Goal: Book appointment/travel/reservation

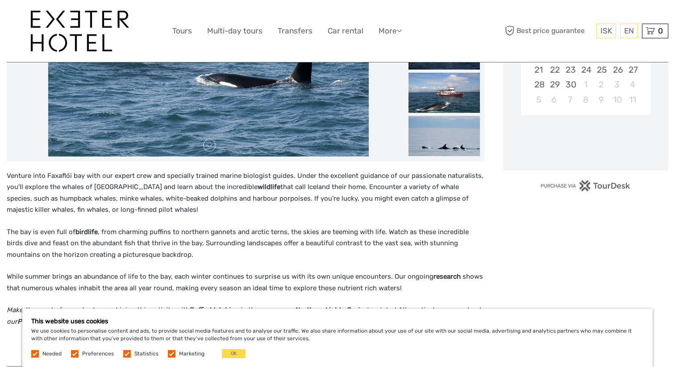
scroll to position [258, 0]
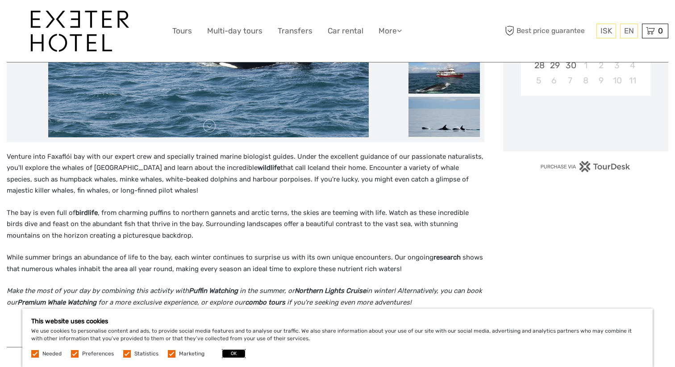
click at [233, 356] on button "OK" at bounding box center [234, 354] width 24 height 9
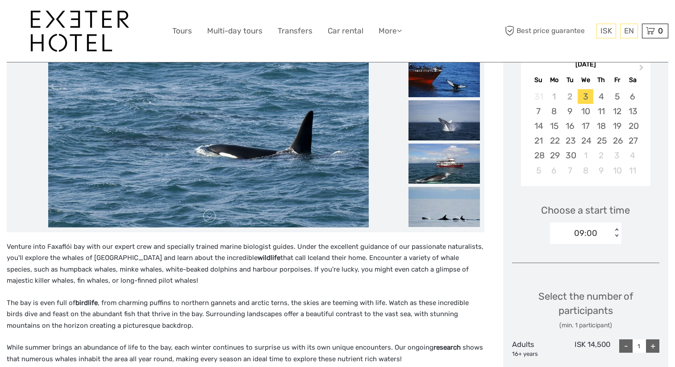
scroll to position [82, 0]
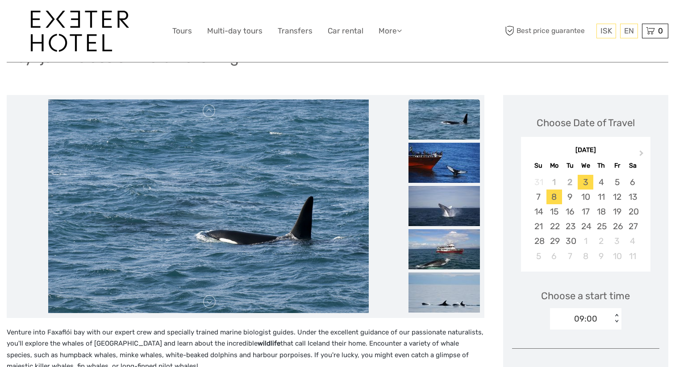
click at [559, 199] on div "8" at bounding box center [555, 197] width 16 height 15
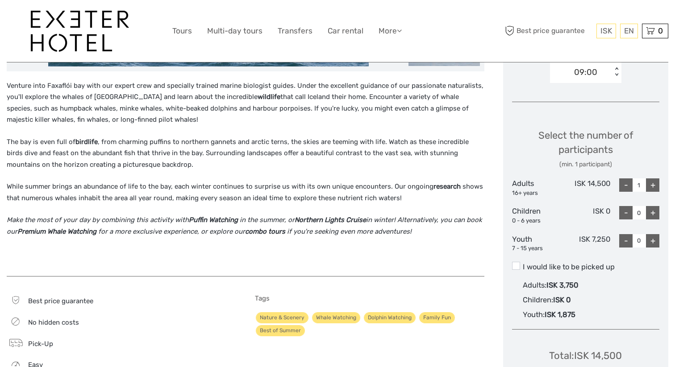
scroll to position [279, 0]
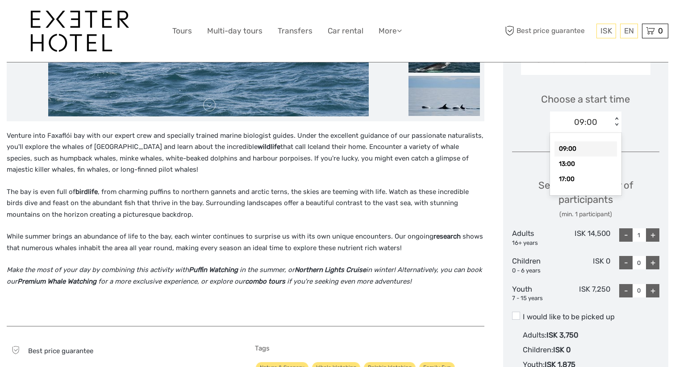
click at [569, 129] on div "09:00 < >" at bounding box center [585, 122] width 71 height 21
click at [559, 183] on div "17:00" at bounding box center [586, 179] width 63 height 15
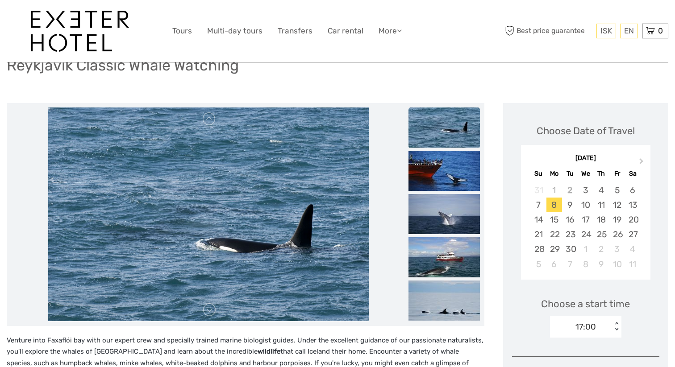
scroll to position [60, 0]
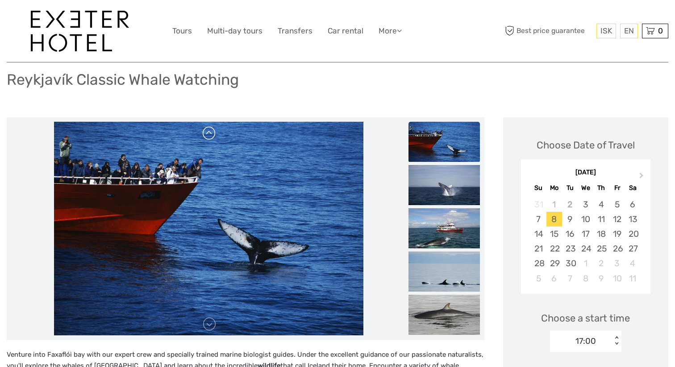
click at [211, 135] on link at bounding box center [209, 133] width 14 height 14
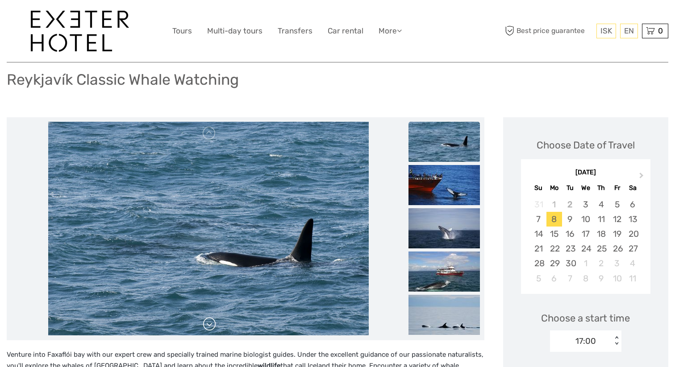
click at [213, 324] on link at bounding box center [209, 324] width 14 height 14
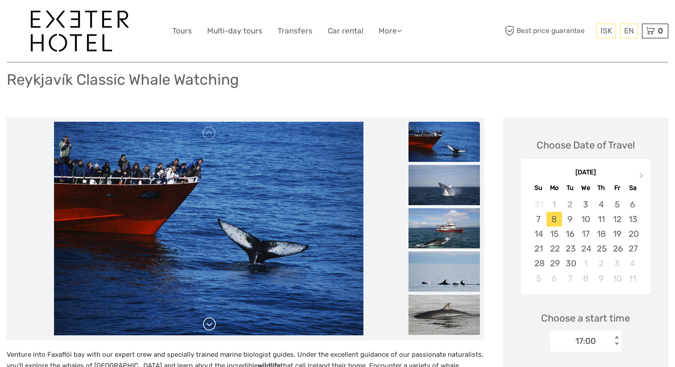
click at [209, 324] on link at bounding box center [209, 324] width 14 height 14
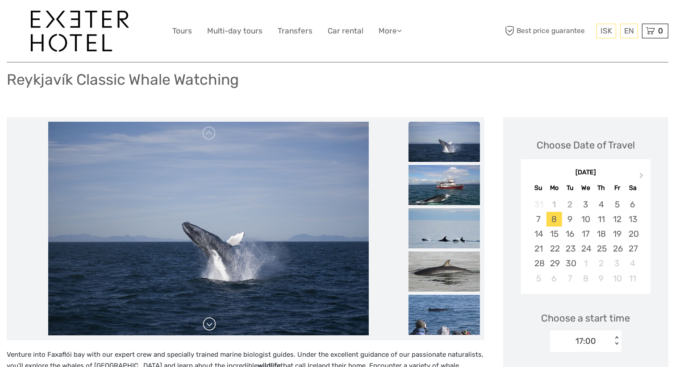
click at [209, 324] on link at bounding box center [209, 324] width 14 height 14
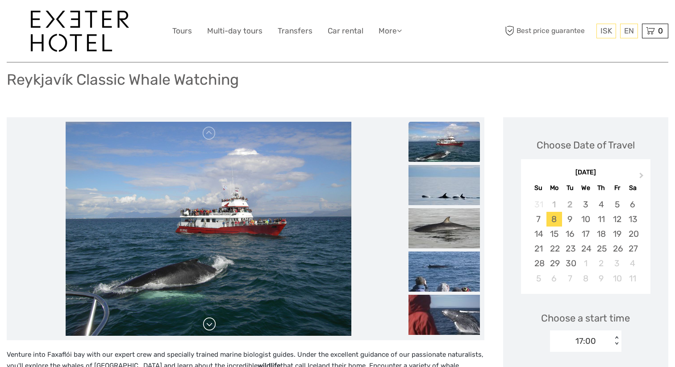
click at [209, 324] on link at bounding box center [209, 324] width 14 height 14
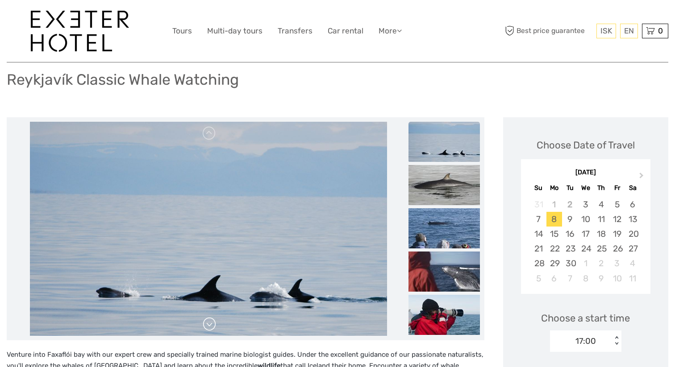
click at [209, 324] on link at bounding box center [209, 324] width 14 height 14
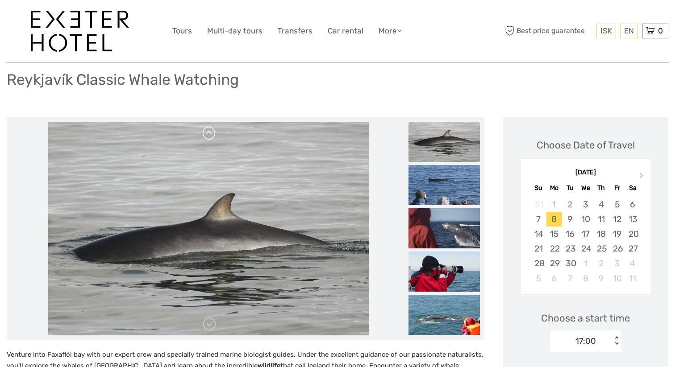
click at [208, 131] on link at bounding box center [209, 133] width 14 height 14
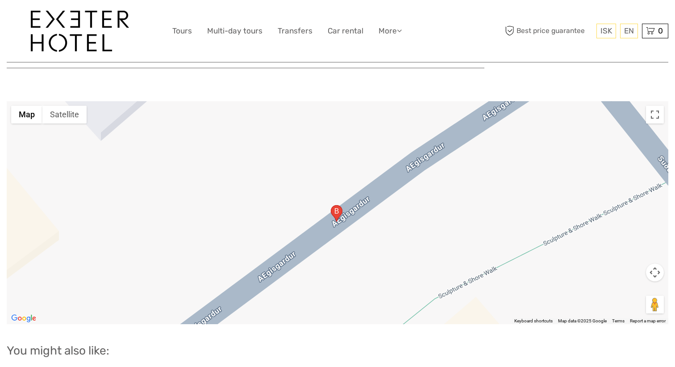
scroll to position [1337, 0]
